Goal: Task Accomplishment & Management: Use online tool/utility

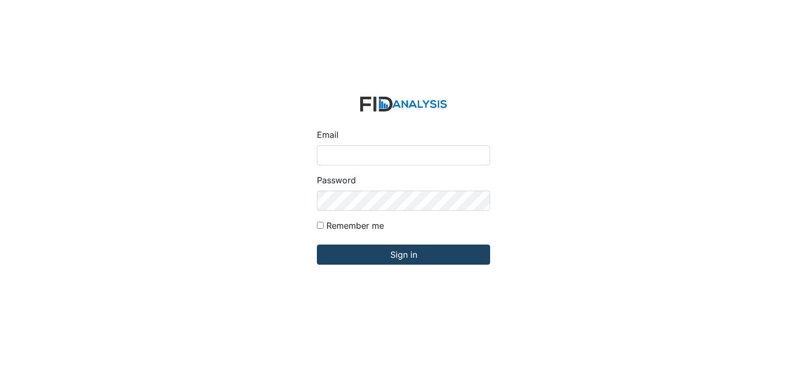
type input "[PERSON_NAME][EMAIL_ADDRESS][DOMAIN_NAME]"
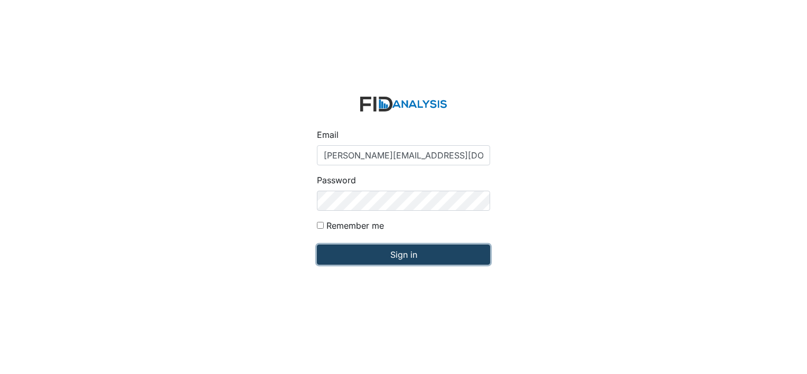
click at [397, 256] on input "Sign in" at bounding box center [403, 254] width 173 height 20
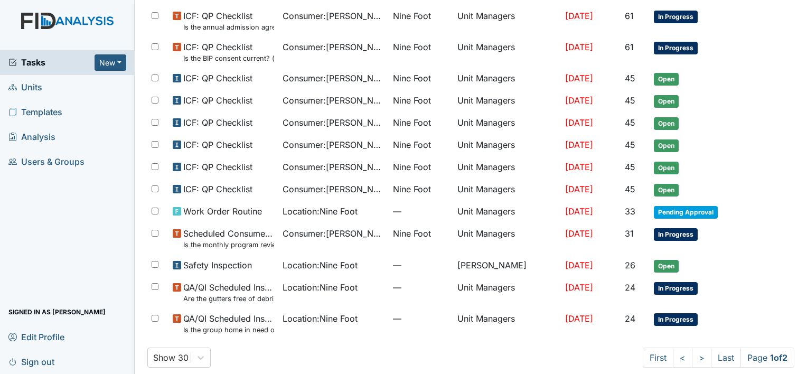
scroll to position [611, 0]
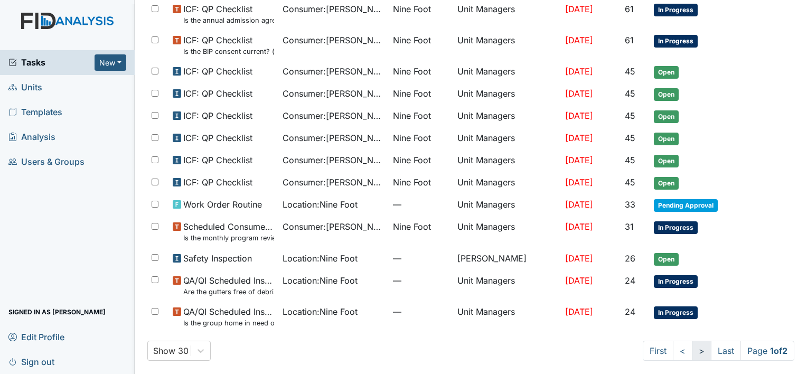
click at [691, 345] on link ">" at bounding box center [701, 350] width 20 height 20
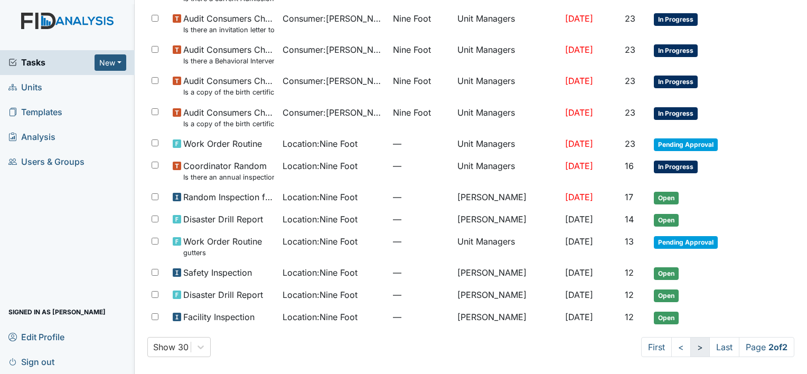
scroll to position [233, 0]
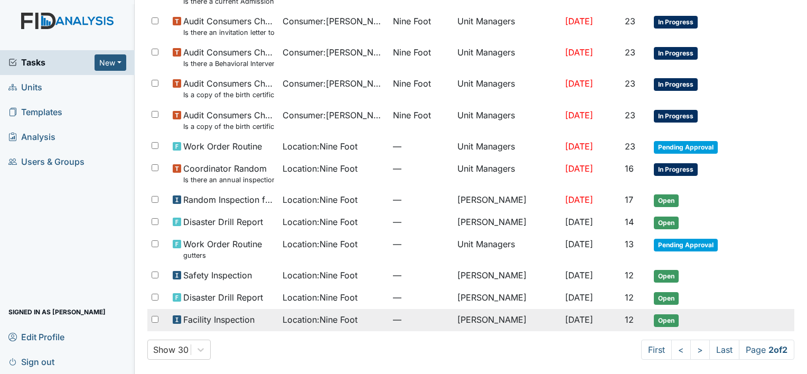
click at [329, 315] on span "Location : Nine Foot" at bounding box center [319, 319] width 75 height 13
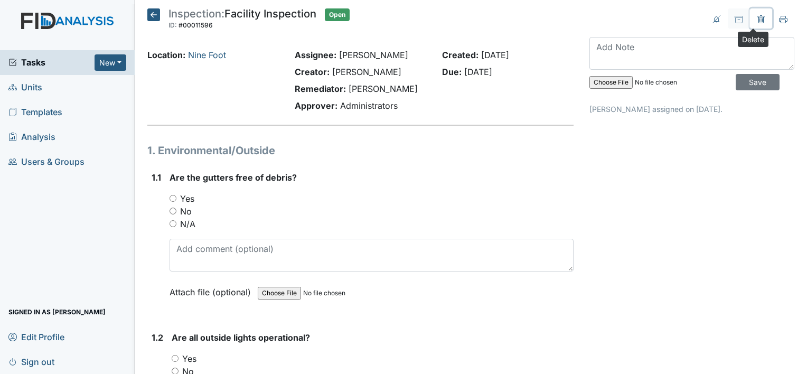
click at [756, 19] on icon at bounding box center [760, 19] width 8 height 8
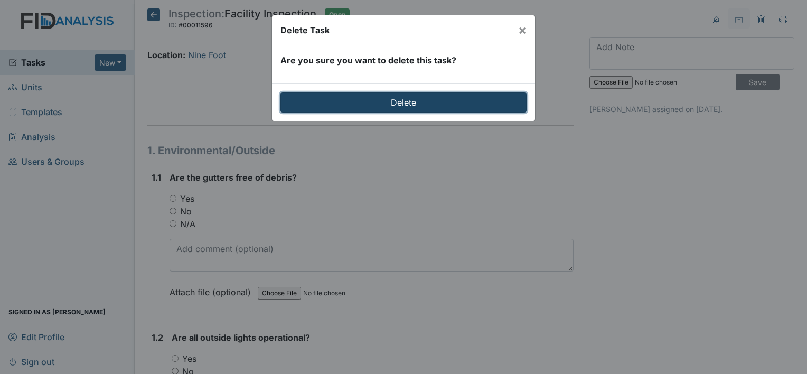
click at [466, 104] on input "Delete" at bounding box center [403, 102] width 246 height 20
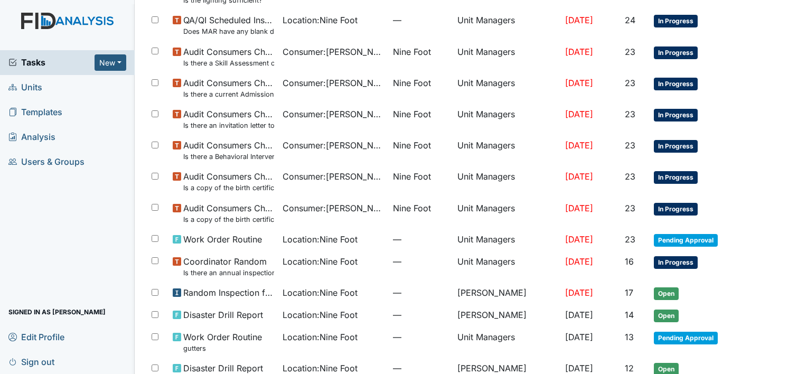
scroll to position [247, 0]
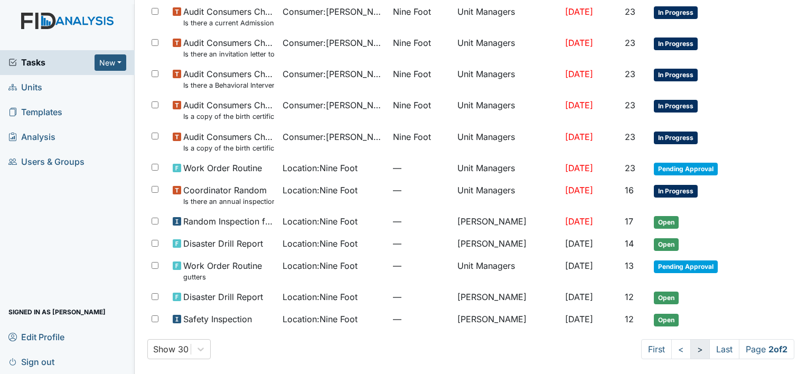
click at [690, 347] on link ">" at bounding box center [700, 349] width 20 height 20
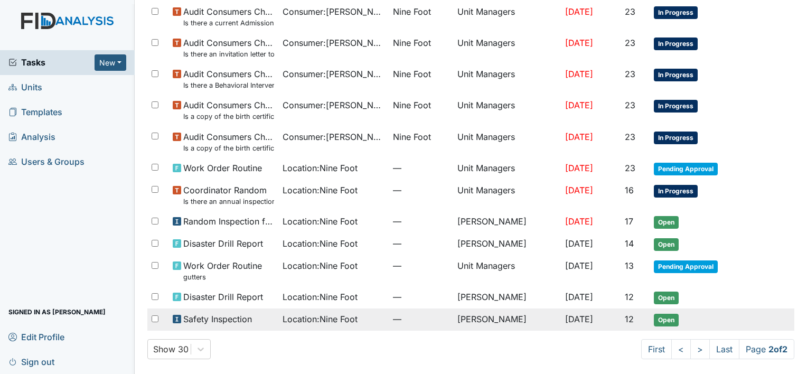
click at [327, 318] on span "Location : Nine Foot" at bounding box center [319, 318] width 75 height 13
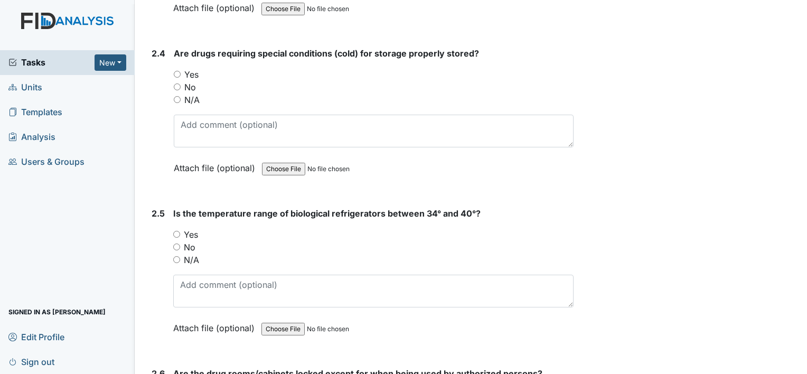
scroll to position [3264, 0]
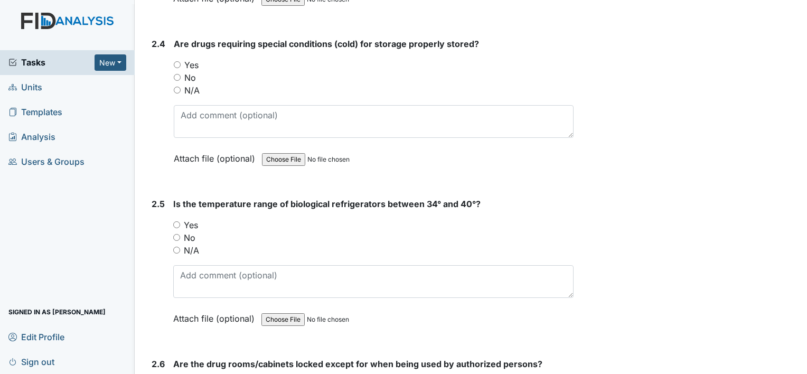
click at [175, 234] on input "No" at bounding box center [176, 237] width 7 height 7
radio input "true"
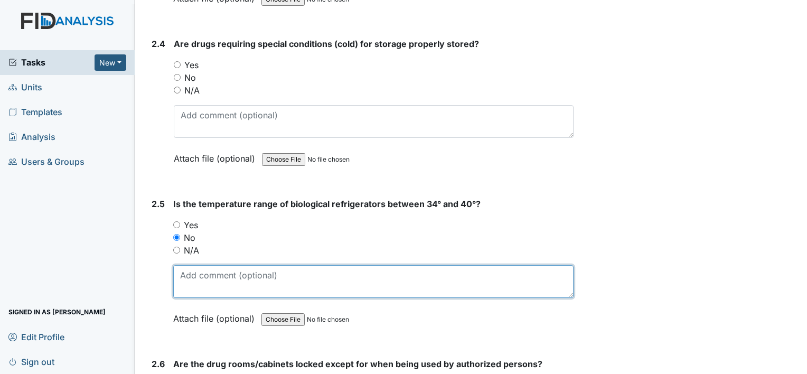
click at [196, 265] on textarea at bounding box center [373, 281] width 400 height 33
type textarea "i"
type textarea "42"
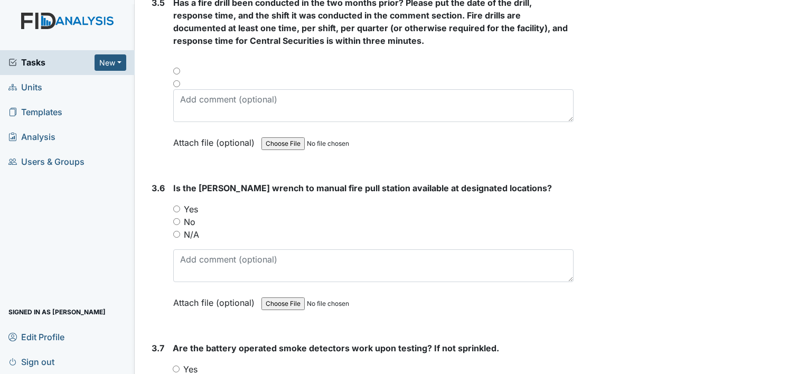
scroll to position [5017, 0]
